Goal: Browse casually: Explore the website without a specific task or goal

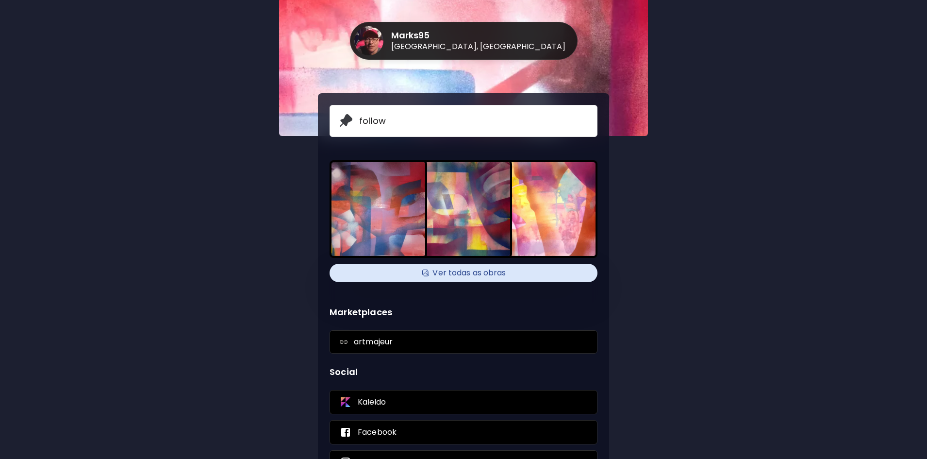
click at [465, 268] on h4 "Ver todas as obras" at bounding box center [463, 273] width 256 height 15
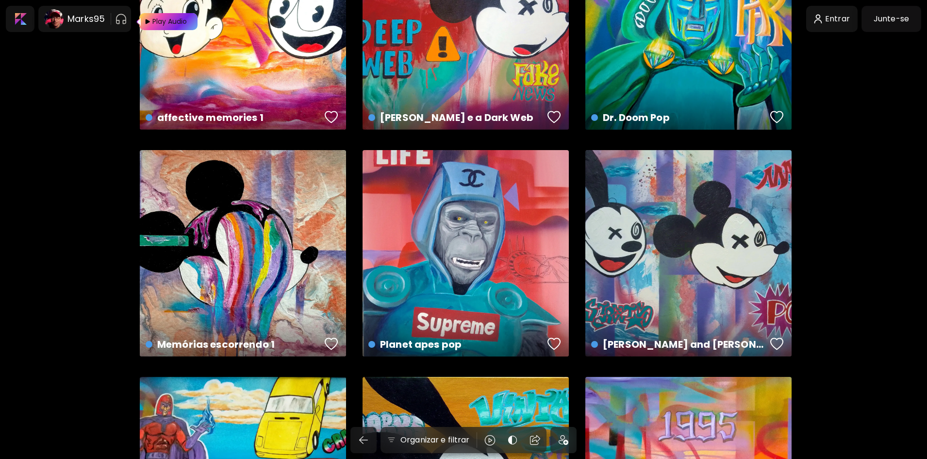
scroll to position [340, 0]
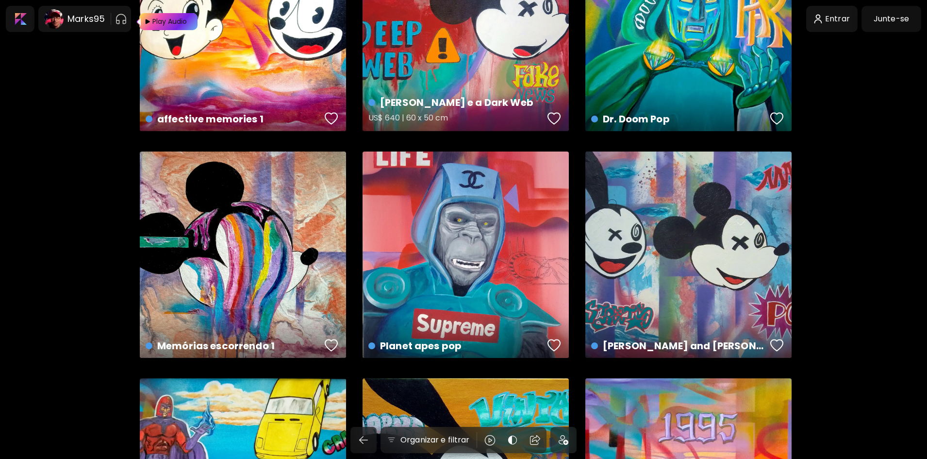
click at [477, 50] on div "[PERSON_NAME] e a Dark Web US$ 640 | 60 x 50 cm" at bounding box center [466, 28] width 206 height 206
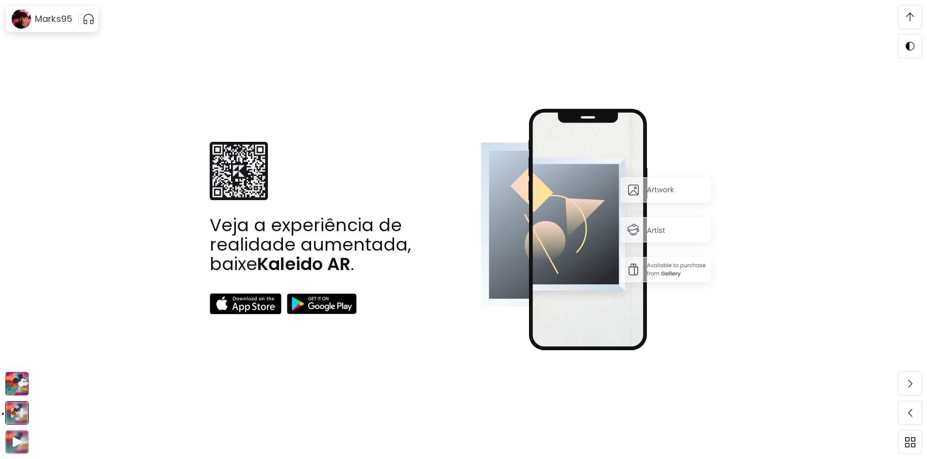
scroll to position [1553, 0]
click at [21, 25] on image at bounding box center [21, 18] width 19 height 19
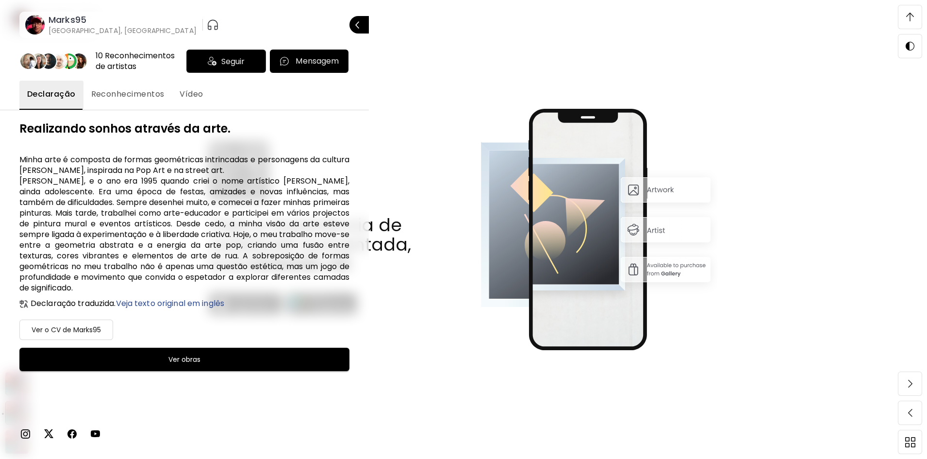
click at [57, 24] on h6 "Marks95" at bounding box center [123, 20] width 148 height 12
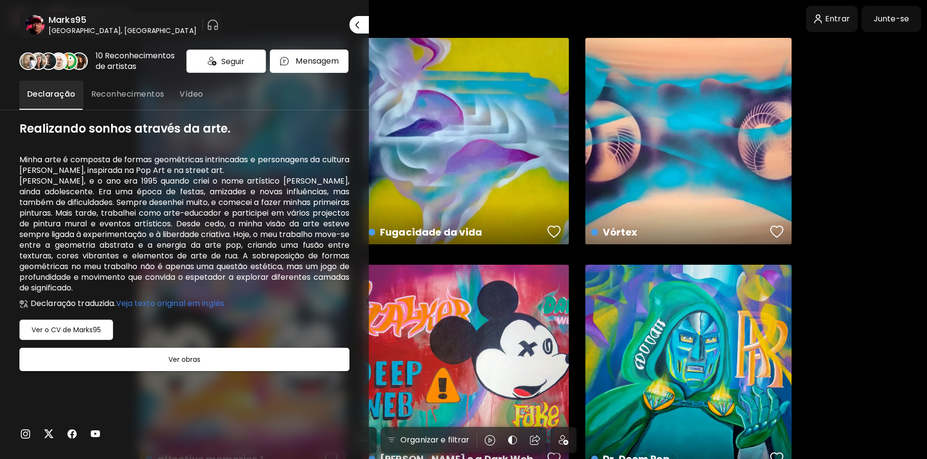
click at [855, 209] on div at bounding box center [463, 229] width 927 height 459
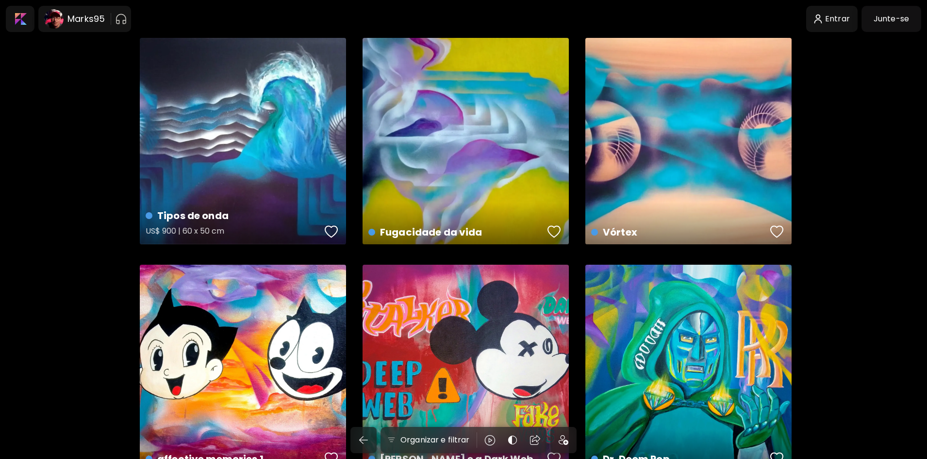
click at [269, 166] on div "Tipos de onda US$ 900 | 60 x 50 cm" at bounding box center [243, 141] width 206 height 206
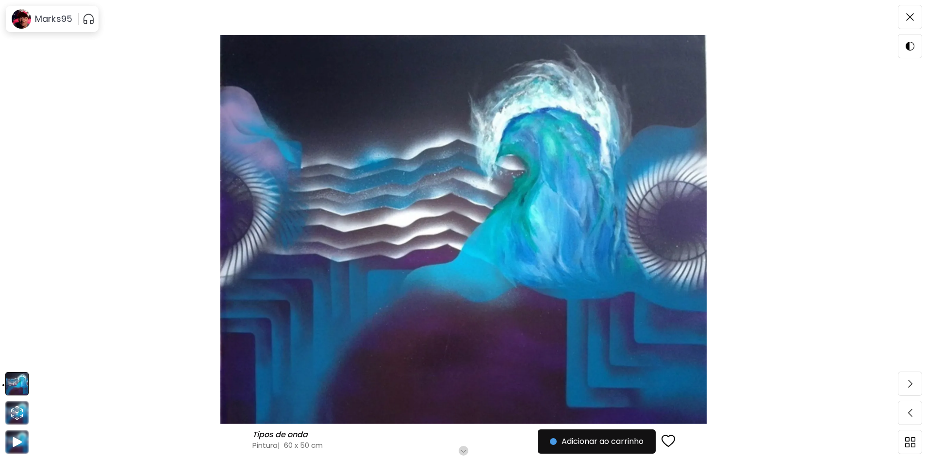
click at [180, 166] on img at bounding box center [464, 229] width 846 height 389
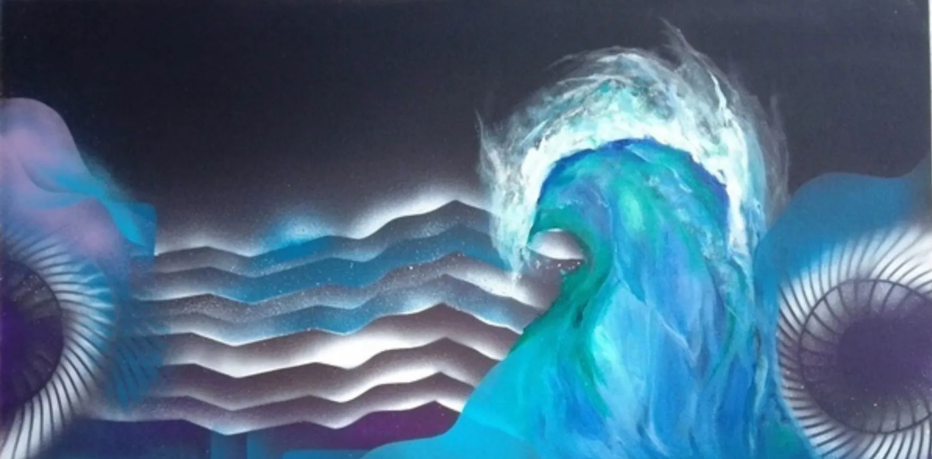
click at [294, 124] on img at bounding box center [466, 372] width 932 height 745
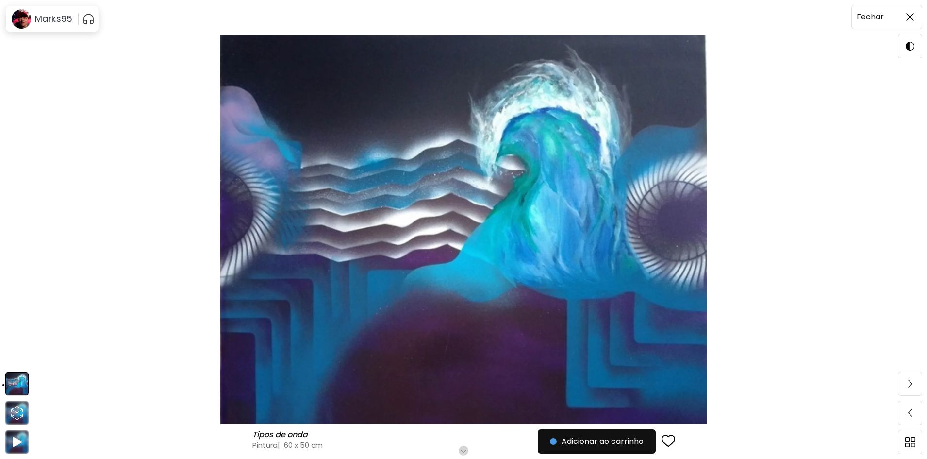
click at [914, 18] on img at bounding box center [910, 17] width 8 height 8
